Goal: Task Accomplishment & Management: Use online tool/utility

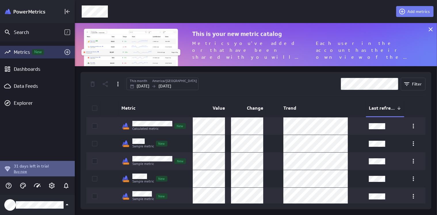
scroll to position [43, 363]
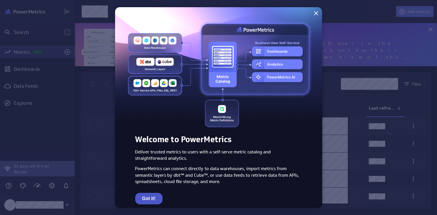
click at [149, 193] on button "Got it!" at bounding box center [148, 199] width 27 height 12
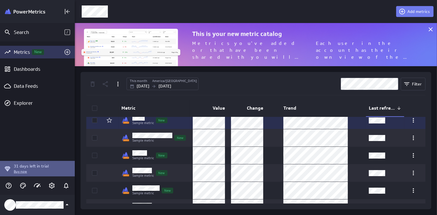
scroll to position [0, 0]
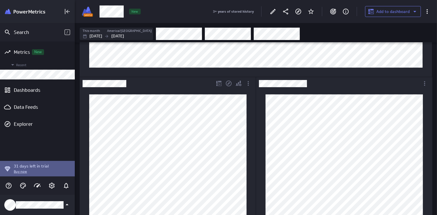
scroll to position [161, 0]
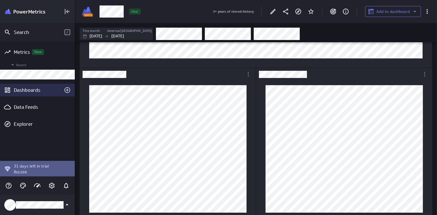
click at [37, 90] on div "Dashboards" at bounding box center [37, 90] width 47 height 6
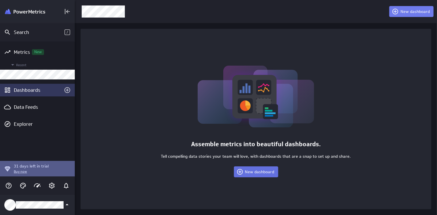
click at [253, 174] on button "New dashboard" at bounding box center [256, 171] width 44 height 11
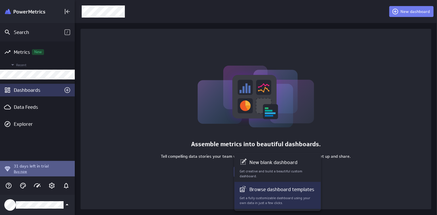
click at [256, 192] on p "Browse dashboard templates" at bounding box center [281, 189] width 65 height 7
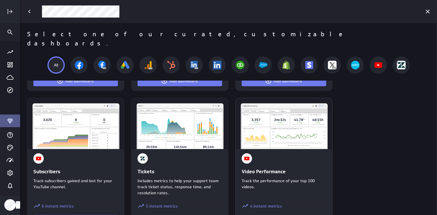
scroll to position [832, 0]
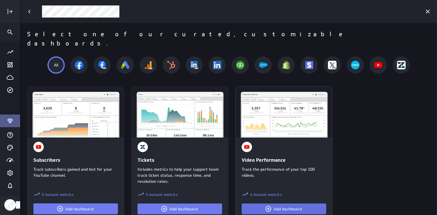
click at [262, 203] on button "Add dashboard" at bounding box center [284, 208] width 85 height 11
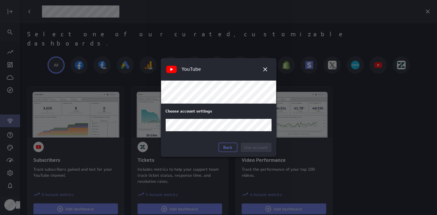
click at [255, 125] on body "Select one of our curated, customizable dashboards. All Ad Conversion Add this …" at bounding box center [218, 107] width 437 height 215
click at [197, 137] on div "PowerMetrics" at bounding box center [218, 138] width 97 height 5
click at [244, 145] on button "Use account" at bounding box center [256, 147] width 31 height 9
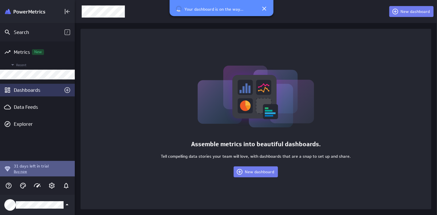
scroll to position [215, 363]
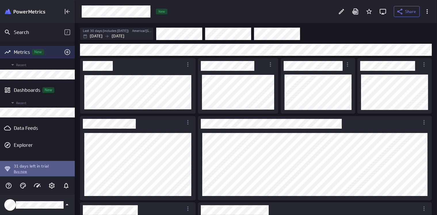
click at [21, 52] on div "Metrics New" at bounding box center [37, 52] width 47 height 6
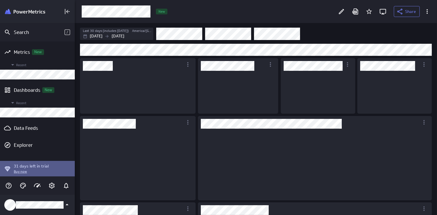
scroll to position [36, 67]
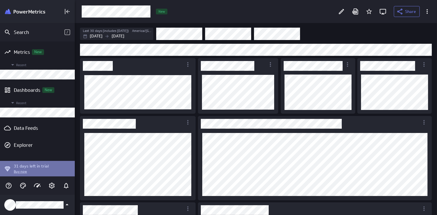
click at [44, 167] on p "31 days left in trial" at bounding box center [31, 166] width 35 height 6
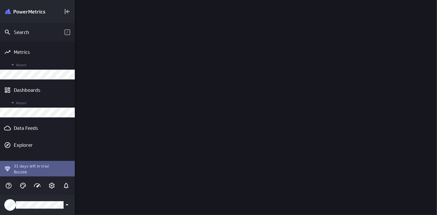
scroll to position [215, 363]
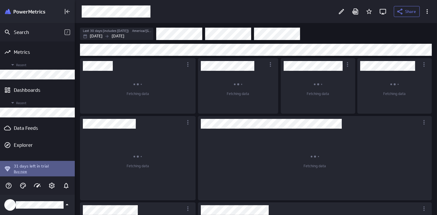
scroll to position [404, 354]
